Goal: Check status: Check status

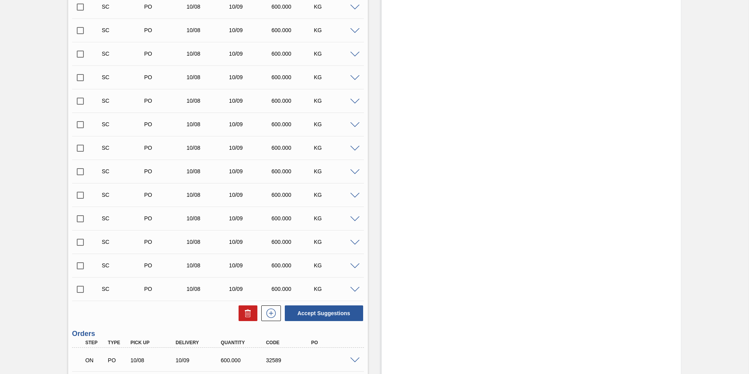
scroll to position [463, 0]
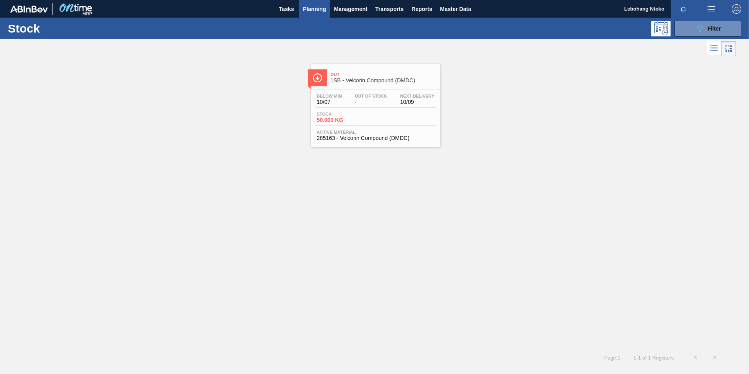
click at [380, 97] on span "Out Of Stock" at bounding box center [371, 96] width 33 height 5
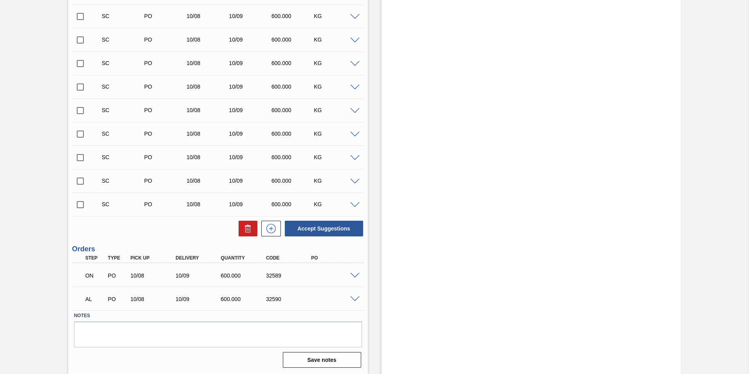
scroll to position [463, 0]
click at [350, 274] on span at bounding box center [354, 275] width 9 height 6
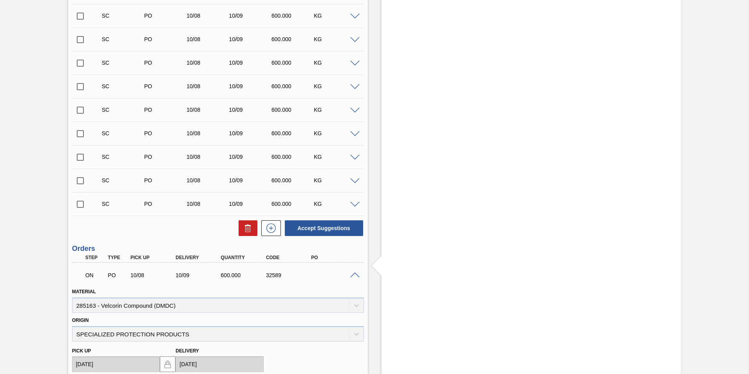
click at [499, 149] on div "Stock From [DATE] to [DATE] Filter [DATE] 11:35 AM : Lebohang Ntoko Portal Code…" at bounding box center [532, 70] width 300 height 987
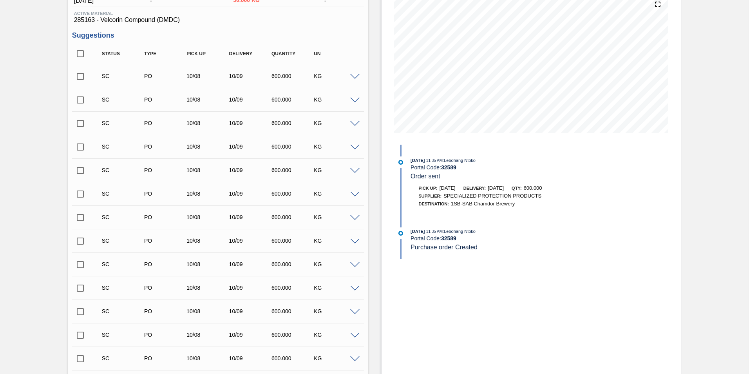
scroll to position [0, 0]
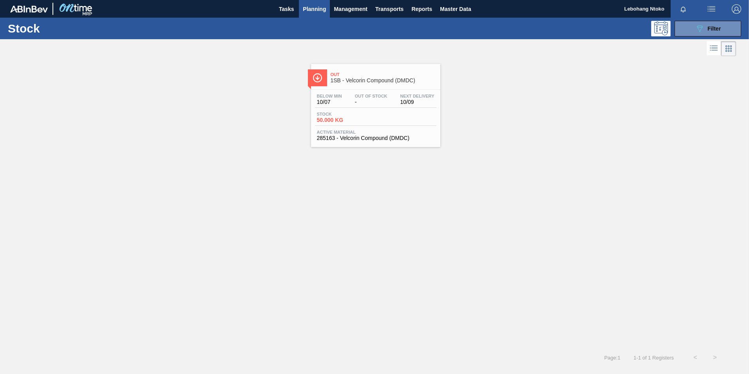
click at [374, 114] on div "Stock 50.000 KG" at bounding box center [376, 119] width 122 height 14
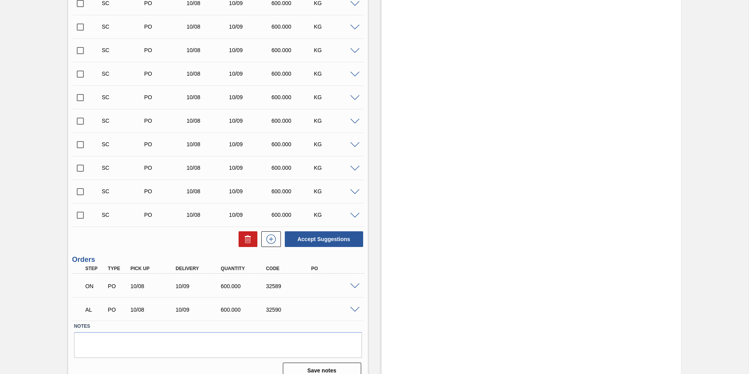
scroll to position [463, 0]
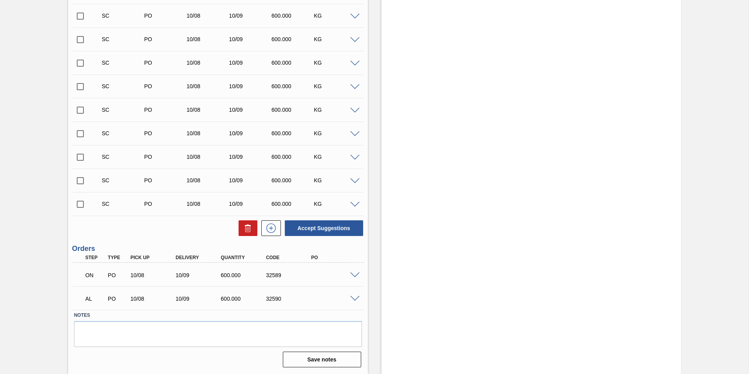
click at [351, 275] on span at bounding box center [354, 275] width 9 height 6
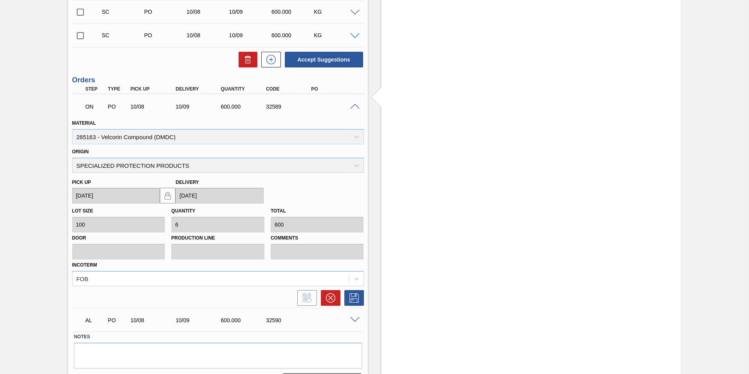
scroll to position [653, 0]
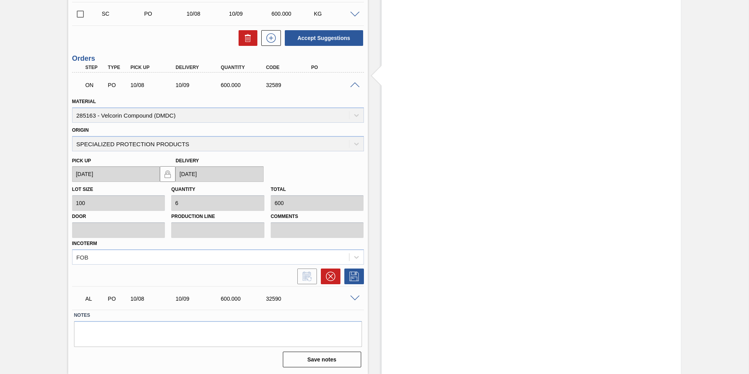
click at [355, 296] on span at bounding box center [354, 299] width 9 height 6
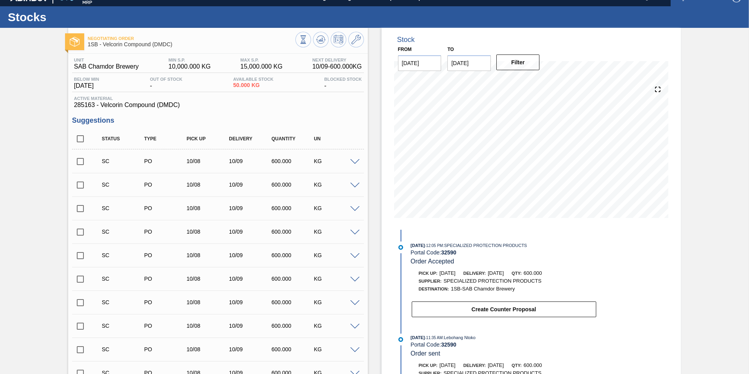
scroll to position [0, 0]
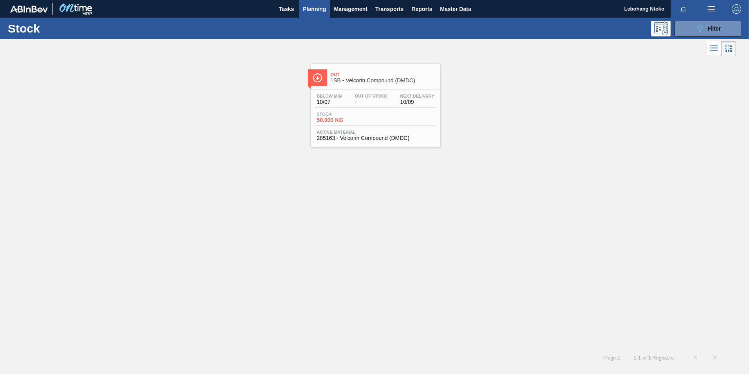
click at [368, 97] on span "Out Of Stock" at bounding box center [371, 96] width 33 height 5
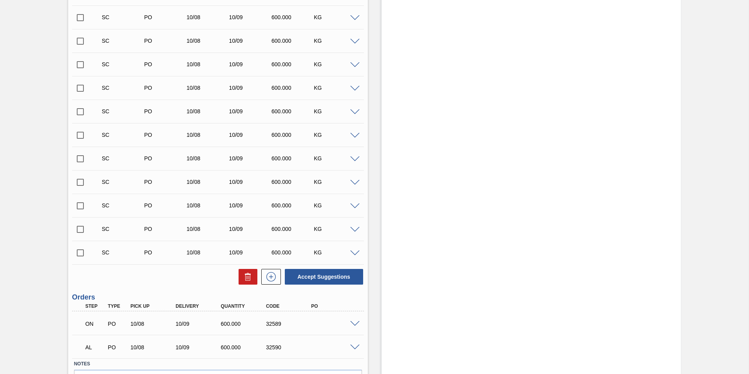
scroll to position [463, 0]
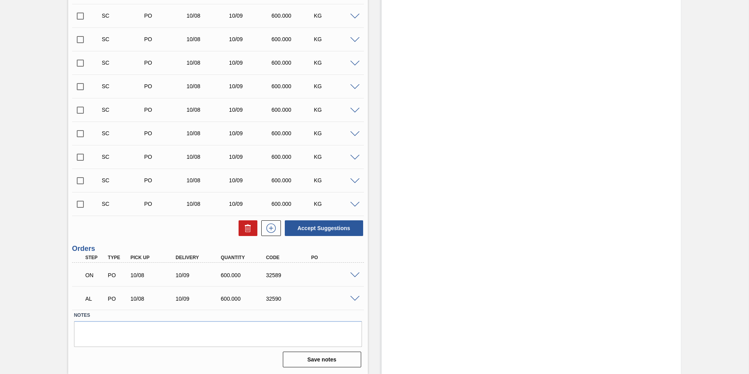
click at [350, 273] on span at bounding box center [354, 275] width 9 height 6
